Goal: Communication & Community: Answer question/provide support

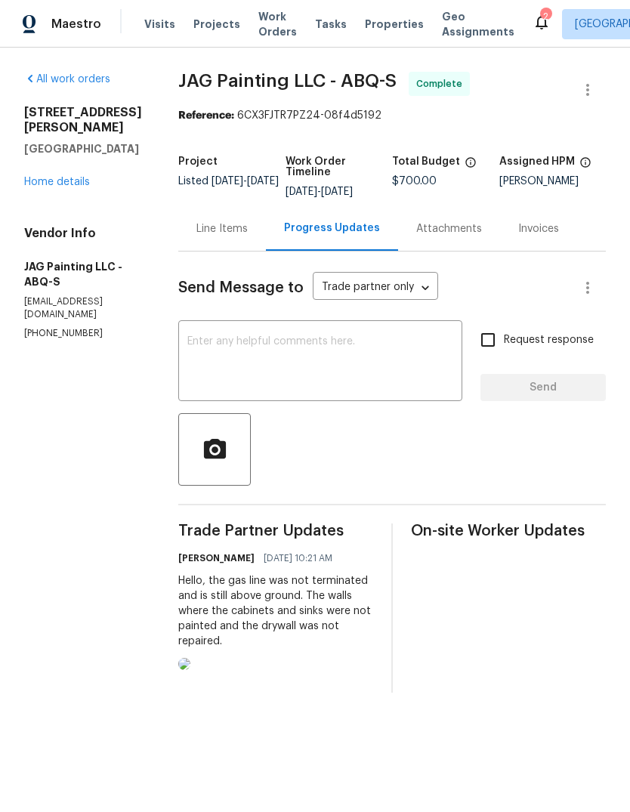
click at [375, 27] on span "Properties" at bounding box center [394, 24] width 59 height 15
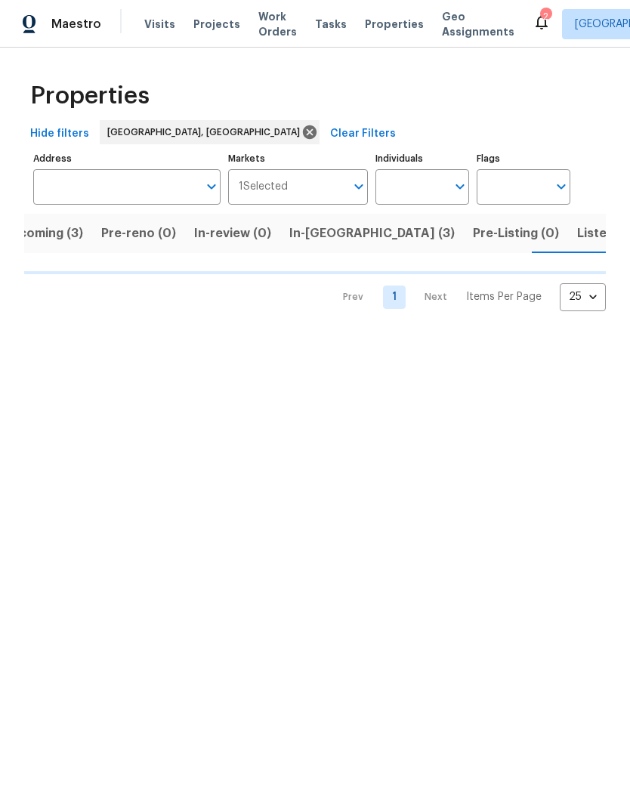
scroll to position [0, 32]
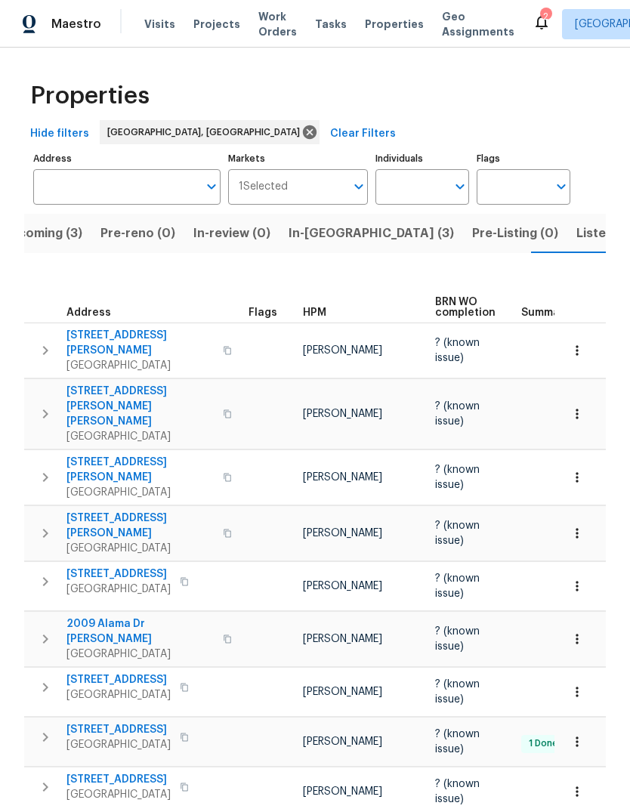
click at [540, 19] on div "2" at bounding box center [545, 16] width 11 height 15
click at [540, 17] on div "2" at bounding box center [545, 16] width 11 height 15
click at [532, 17] on icon at bounding box center [541, 22] width 18 height 18
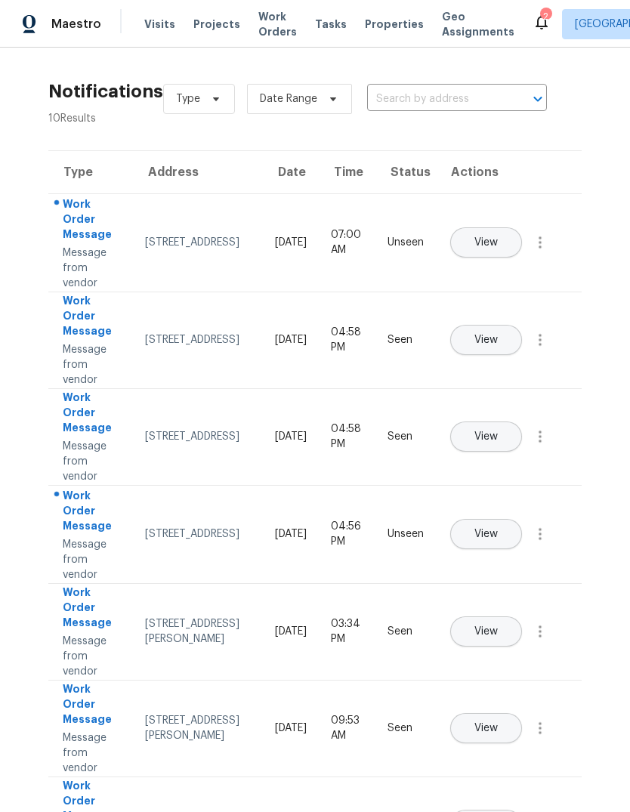
click at [498, 237] on span "View" at bounding box center [485, 242] width 23 height 11
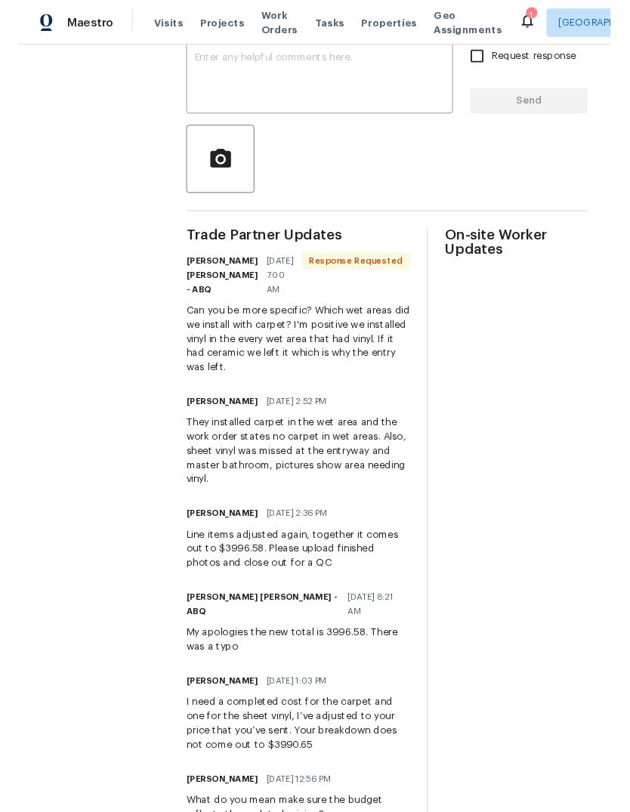
scroll to position [281, 0]
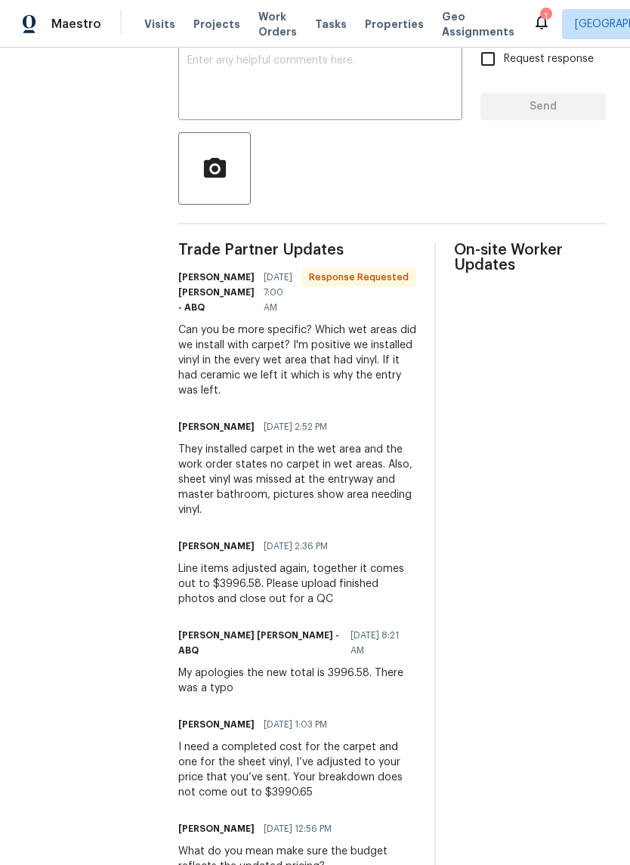
click at [193, 89] on textarea at bounding box center [320, 81] width 266 height 53
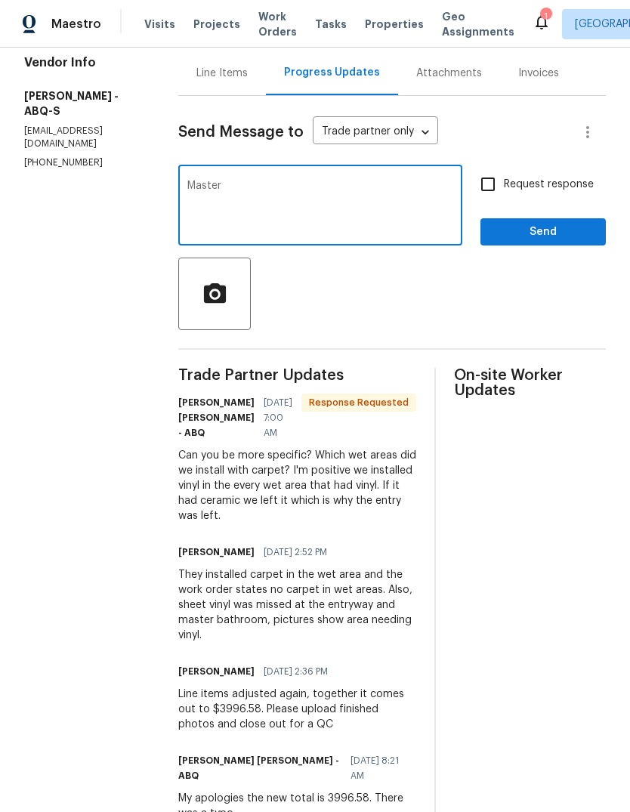
scroll to position [155, 0]
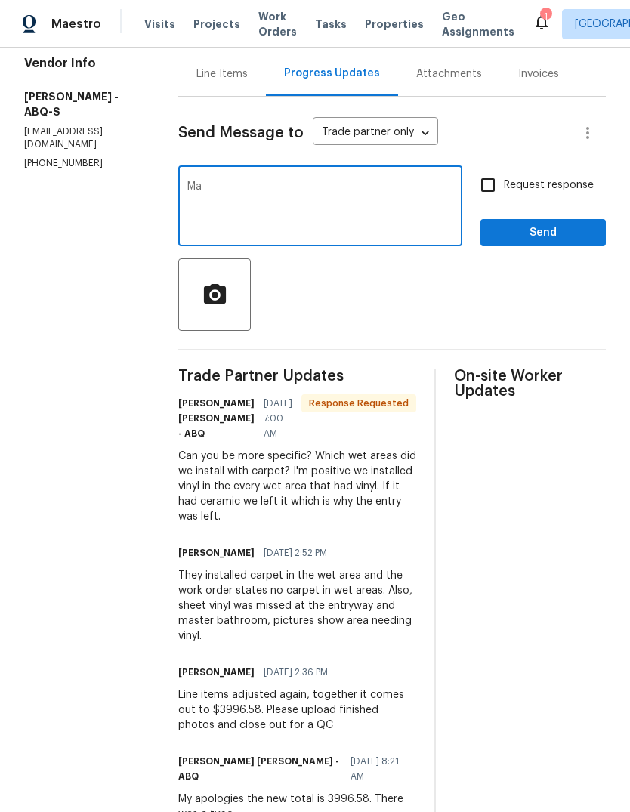
type textarea "M"
type textarea "The entry was in the before pictures, the carpet was installed in the master ba…"
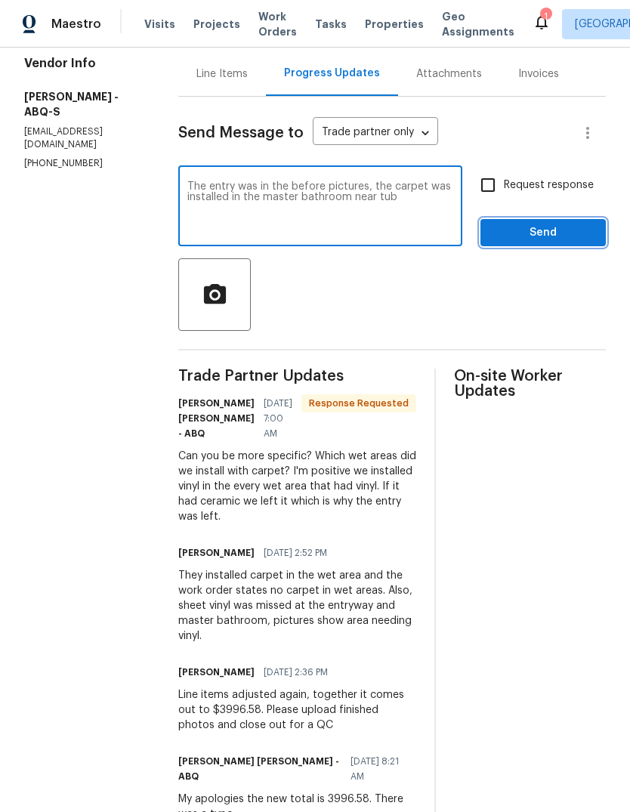
click at [545, 242] on span "Send" at bounding box center [542, 233] width 101 height 19
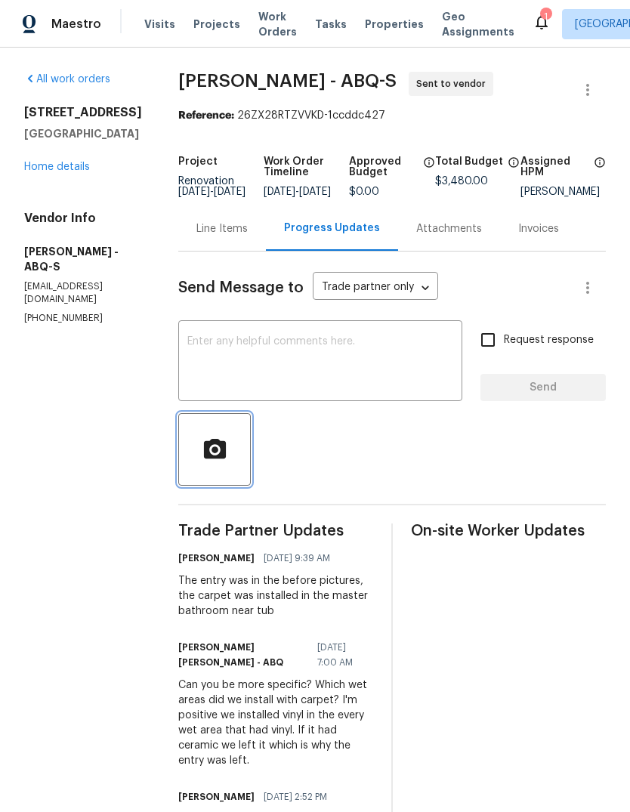
click at [203, 455] on icon "button" at bounding box center [215, 450] width 26 height 26
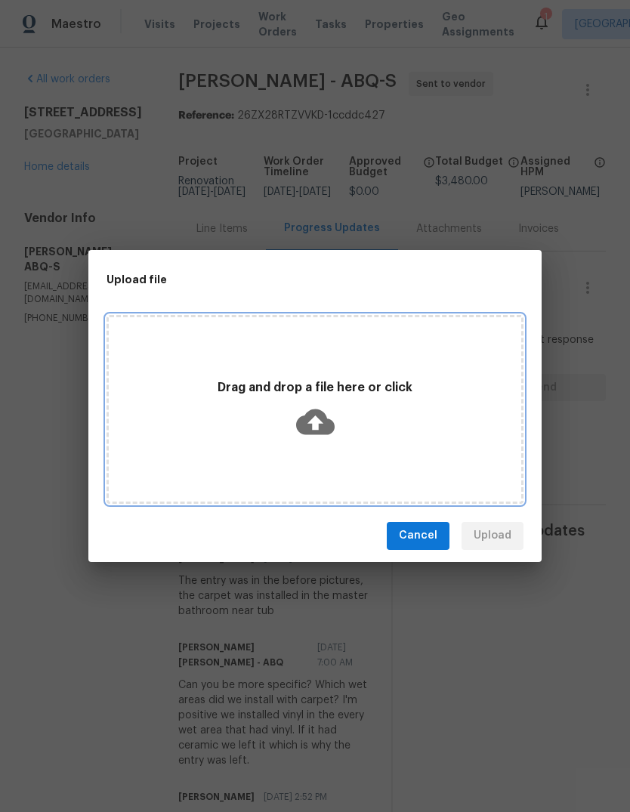
click at [255, 398] on div "Drag and drop a file here or click" at bounding box center [315, 409] width 412 height 71
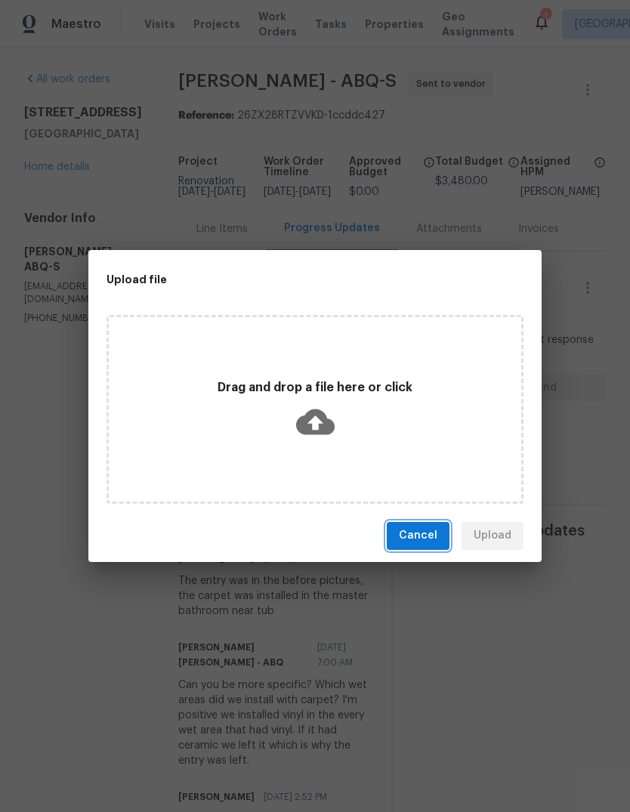
click at [423, 532] on span "Cancel" at bounding box center [418, 535] width 39 height 19
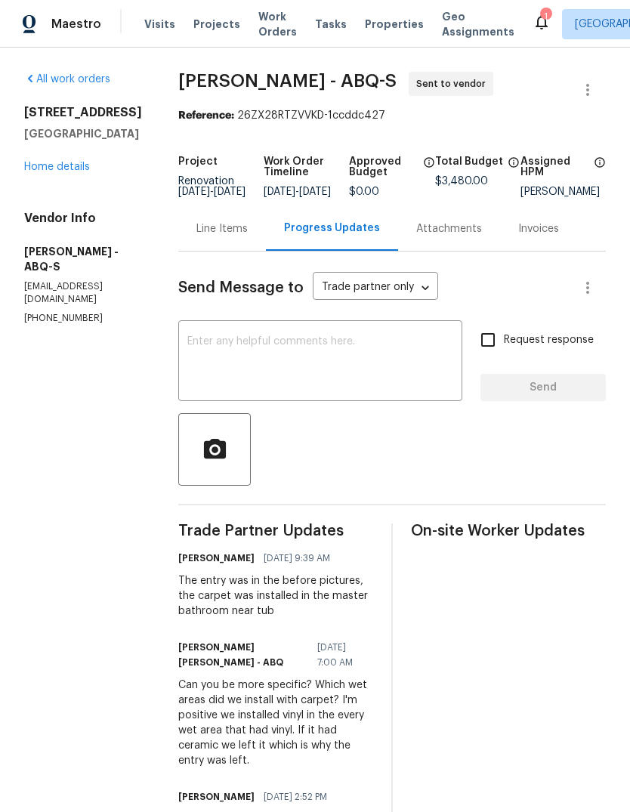
click at [532, 26] on icon at bounding box center [541, 22] width 18 height 18
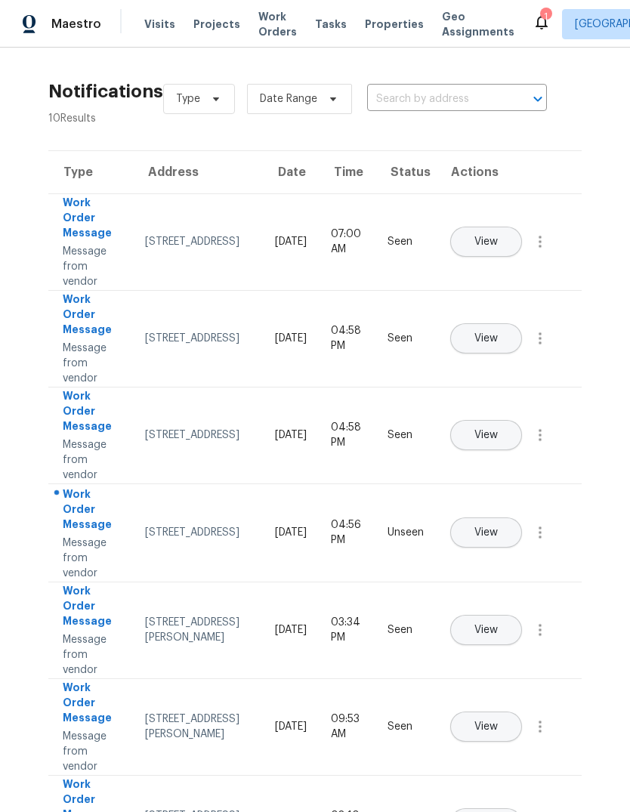
click at [498, 527] on span "View" at bounding box center [485, 532] width 23 height 11
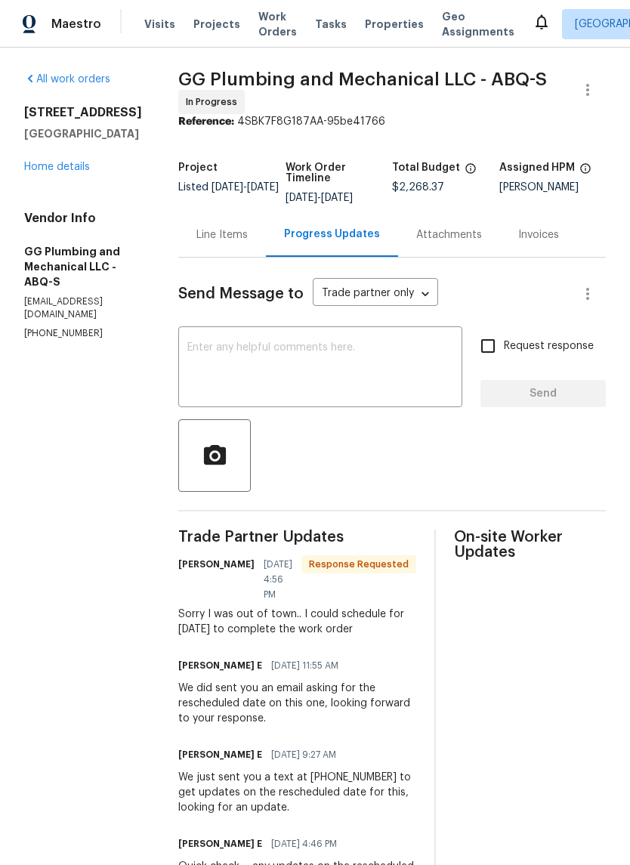
click at [252, 257] on div "Line Items" at bounding box center [222, 234] width 88 height 45
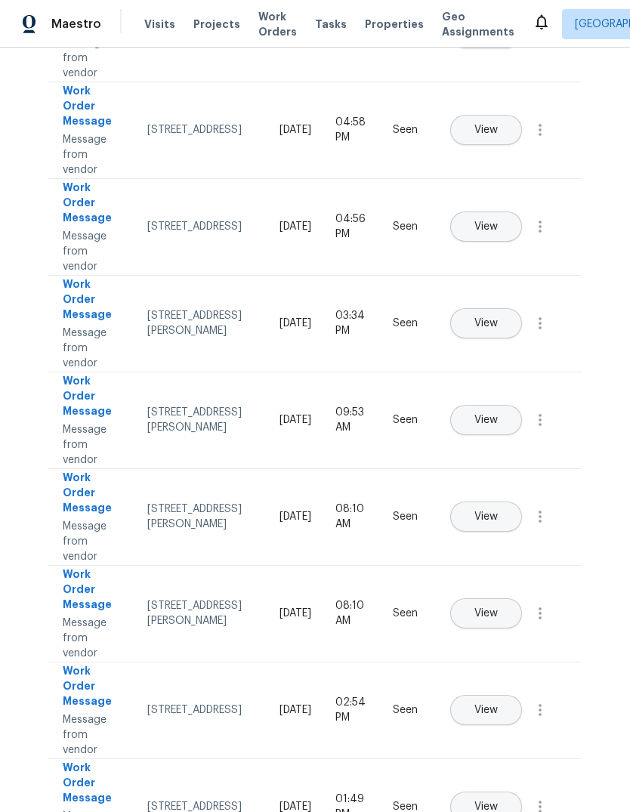
scroll to position [304, 0]
